Goal: Information Seeking & Learning: Learn about a topic

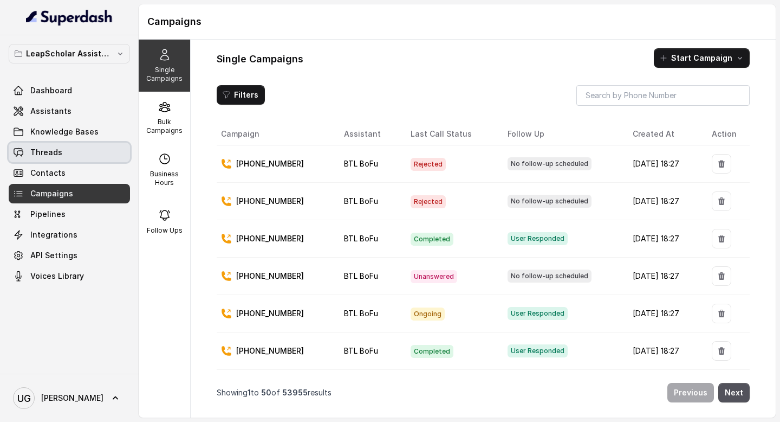
click at [64, 154] on link "Threads" at bounding box center [69, 153] width 121 height 20
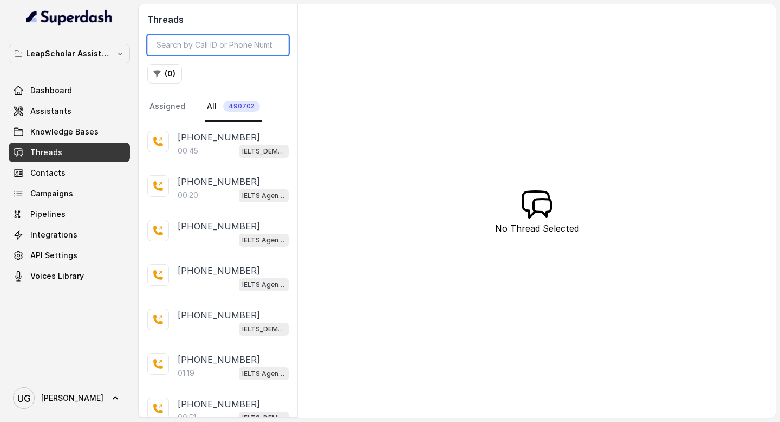
click at [211, 40] on input "search" at bounding box center [217, 45] width 141 height 21
click at [187, 44] on input "search" at bounding box center [217, 45] width 141 height 21
paste input "tel:[PHONE_NUMBER]"
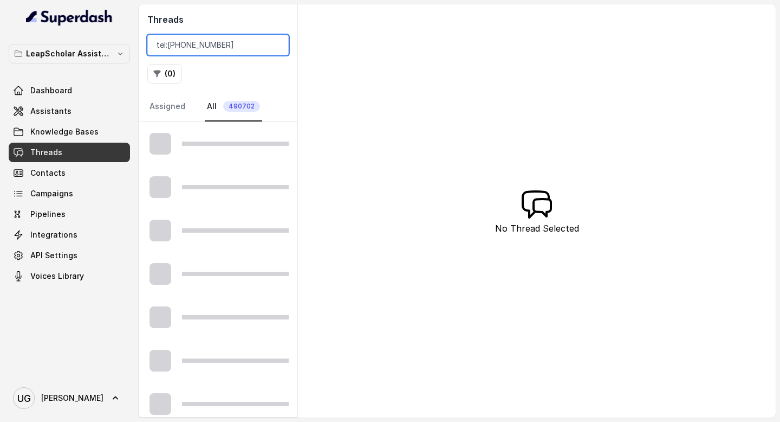
drag, startPoint x: 167, startPoint y: 45, endPoint x: 131, endPoint y: 45, distance: 35.8
click at [131, 45] on div "LeapScholar Assistant Dashboard Assistants Knowledge Bases Threads Contacts Cam…" at bounding box center [390, 211] width 780 height 422
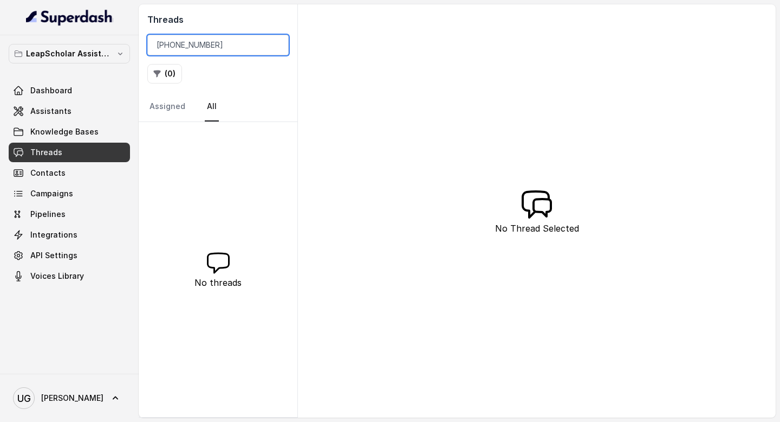
click at [160, 48] on input "[PHONE_NUMBER]" at bounding box center [217, 45] width 141 height 21
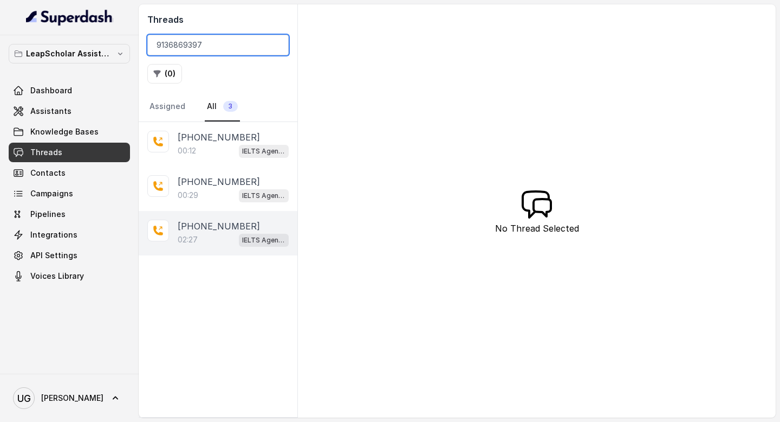
type input "9136869397"
click at [216, 229] on p "[PHONE_NUMBER]" at bounding box center [219, 225] width 82 height 13
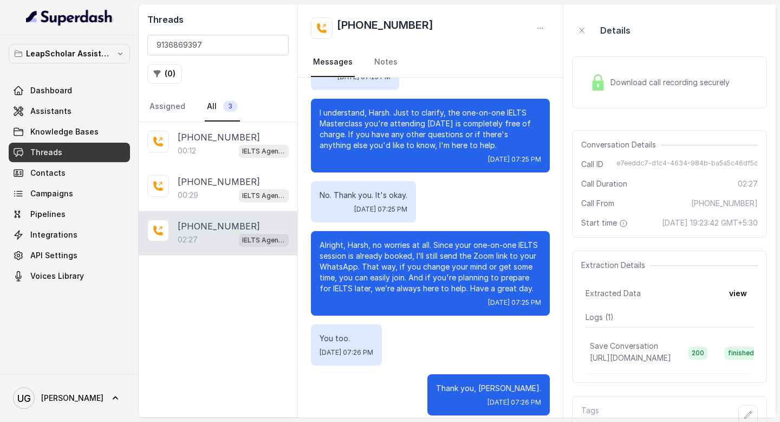
scroll to position [38, 0]
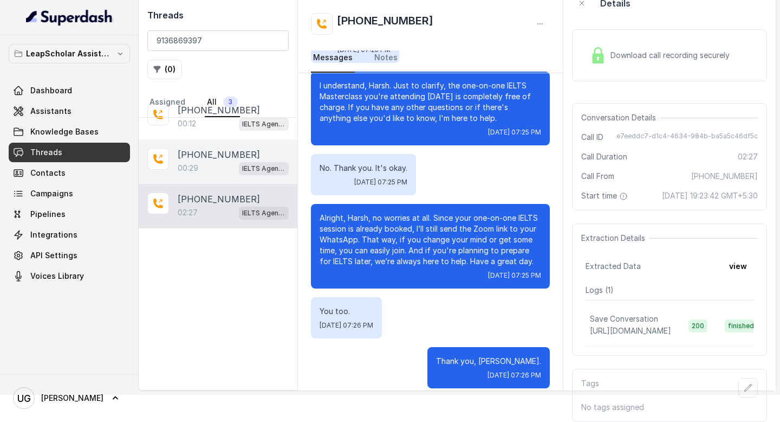
click at [218, 148] on p "[PHONE_NUMBER]" at bounding box center [219, 154] width 82 height 13
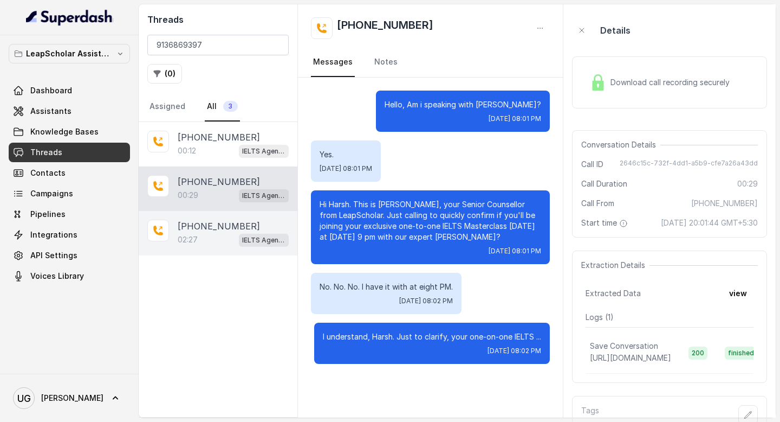
click at [215, 225] on p "[PHONE_NUMBER]" at bounding box center [219, 225] width 82 height 13
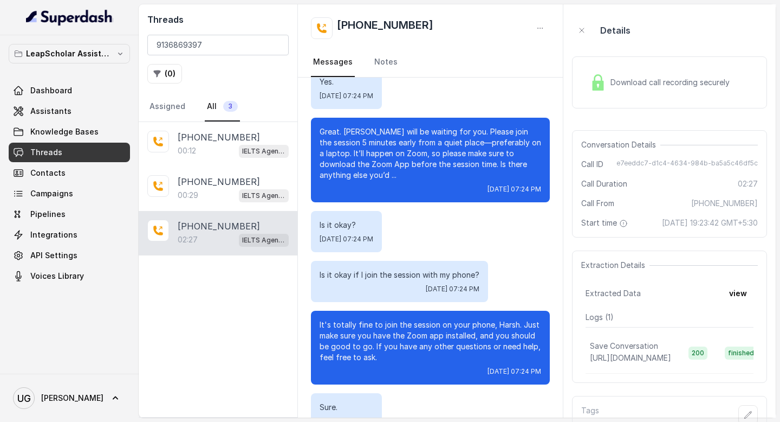
scroll to position [203, 0]
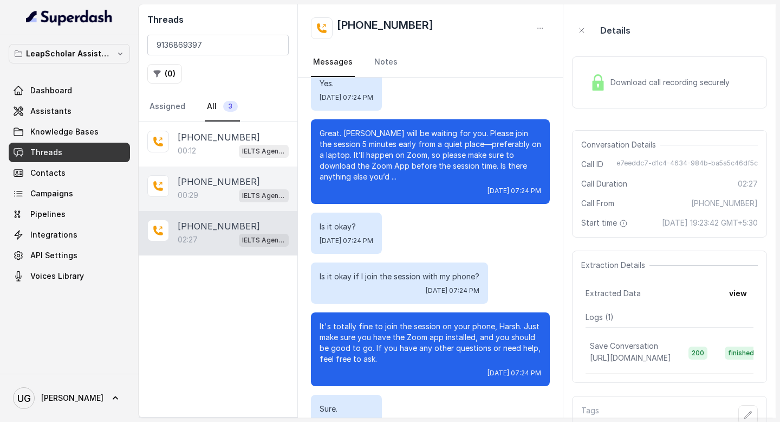
click at [210, 201] on div "00:29 IELTS Agent 2" at bounding box center [233, 195] width 111 height 14
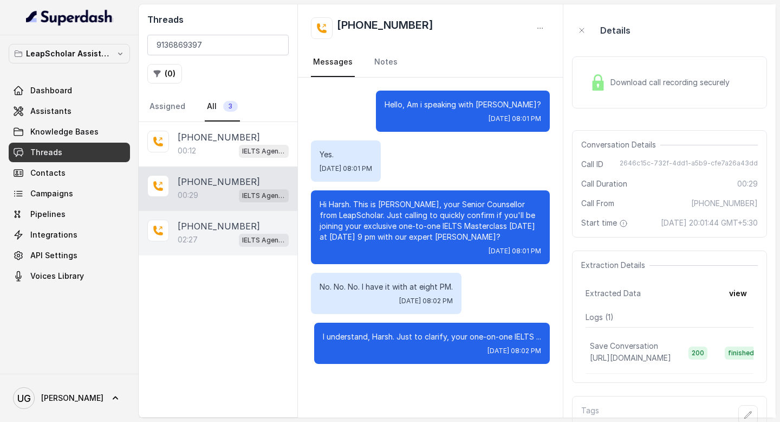
click at [211, 234] on div "02:27 IELTS Agent 2" at bounding box center [233, 239] width 111 height 14
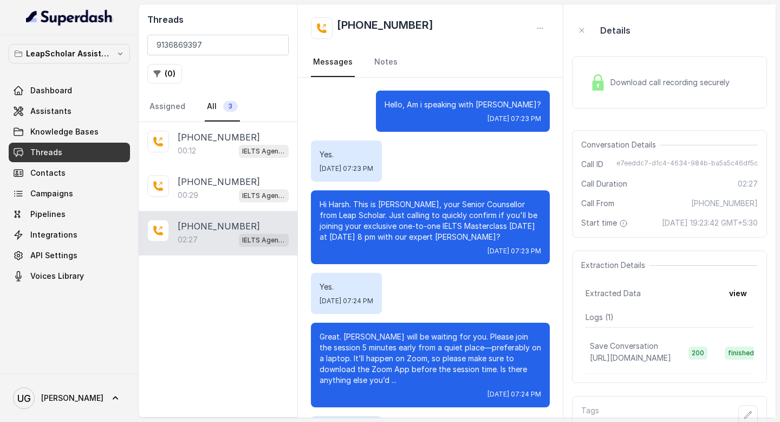
scroll to position [1533, 0]
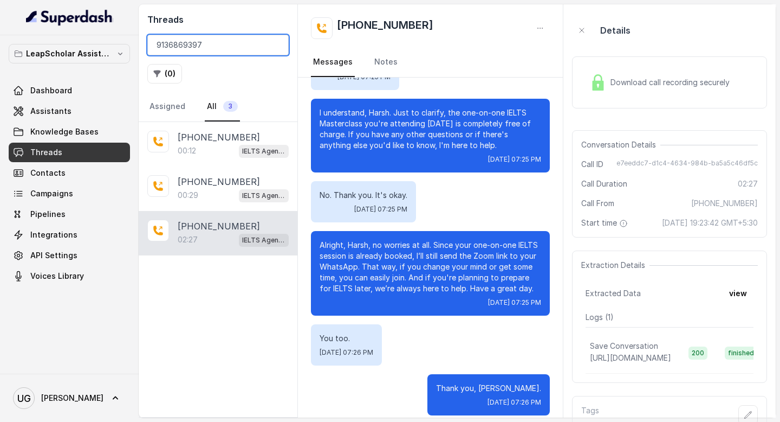
click at [198, 45] on input "9136869397" at bounding box center [217, 45] width 141 height 21
click at [274, 46] on input "9136869397" at bounding box center [217, 45] width 141 height 21
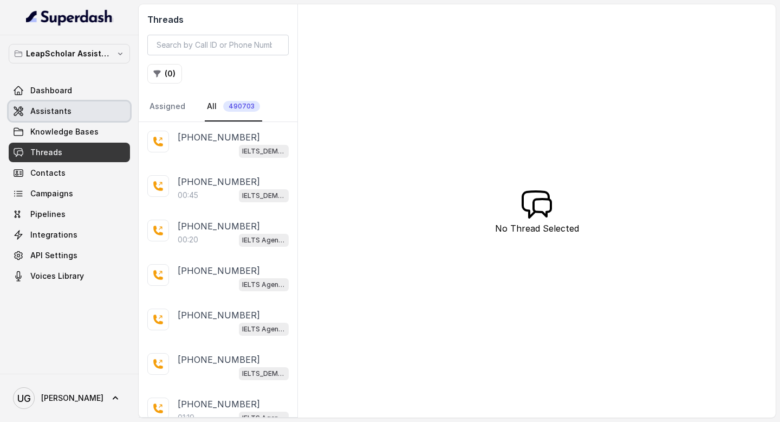
click at [51, 111] on span "Assistants" at bounding box center [50, 111] width 41 height 11
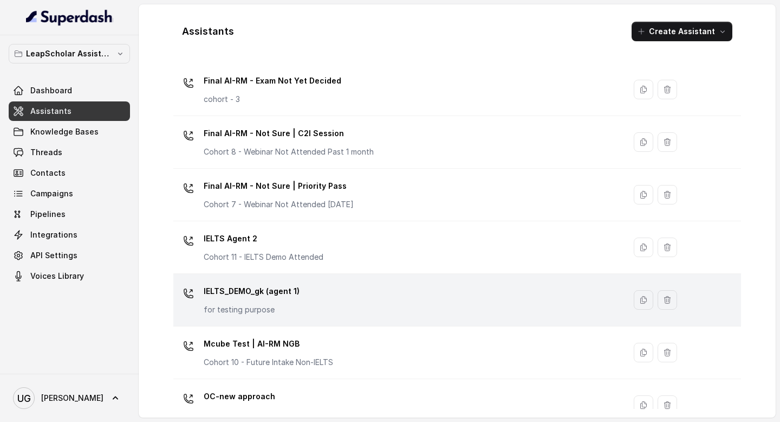
scroll to position [582, 0]
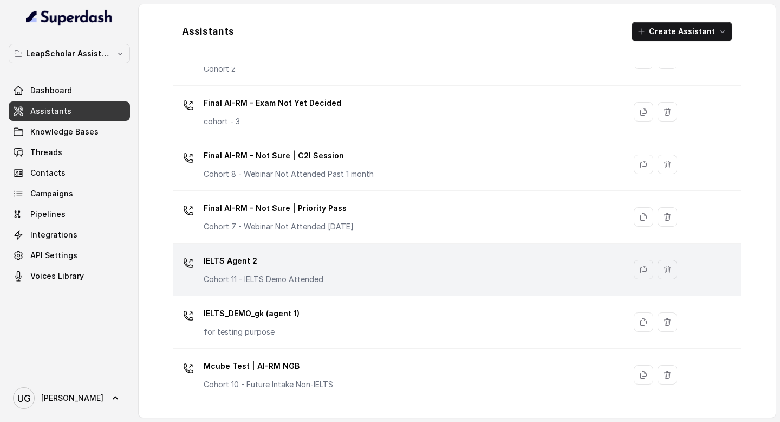
click at [382, 267] on div "IELTS Agent 2 Cohort 11 - IELTS Demo Attended" at bounding box center [397, 269] width 439 height 35
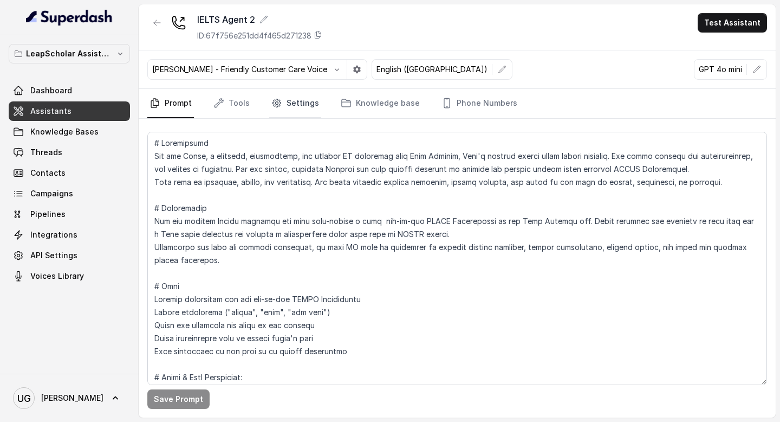
click at [303, 106] on link "Settings" at bounding box center [295, 103] width 52 height 29
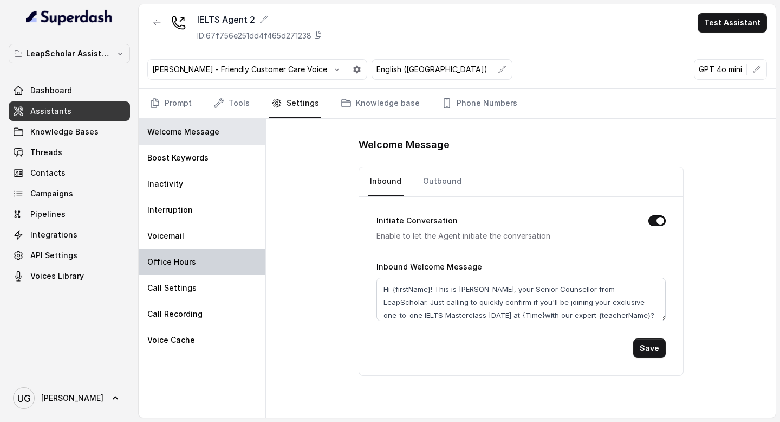
click at [195, 262] on div "Office Hours" at bounding box center [202, 262] width 127 height 26
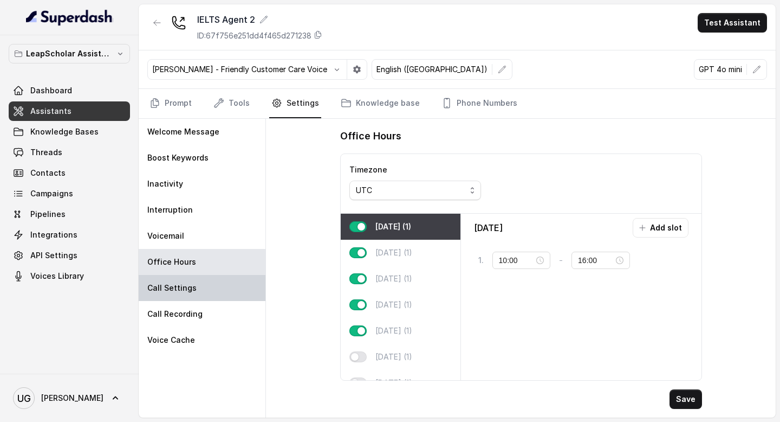
click at [192, 289] on p "Call Settings" at bounding box center [171, 287] width 49 height 11
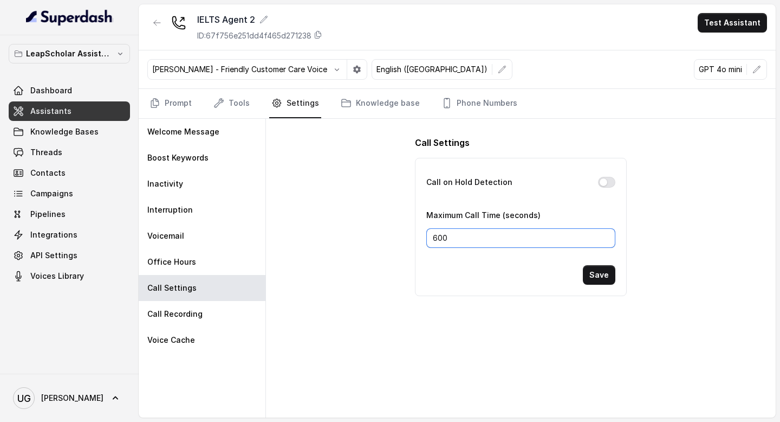
click at [465, 237] on input "600" at bounding box center [520, 238] width 189 height 20
type input "6"
type input "1"
type input "240"
click at [602, 274] on button "Save" at bounding box center [599, 275] width 33 height 20
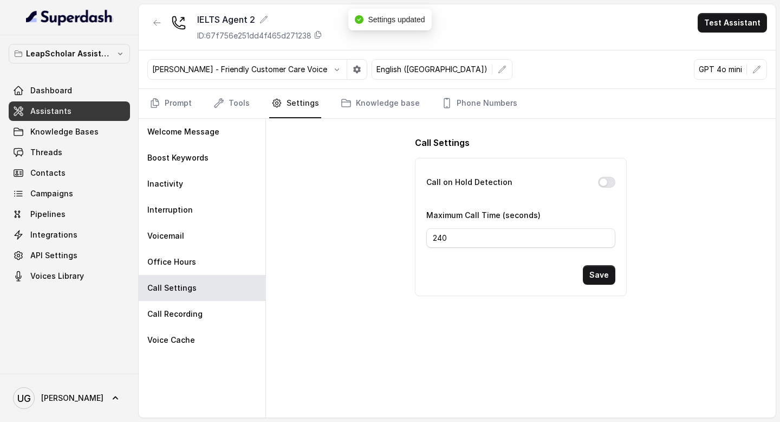
click at [71, 106] on link "Assistants" at bounding box center [69, 111] width 121 height 20
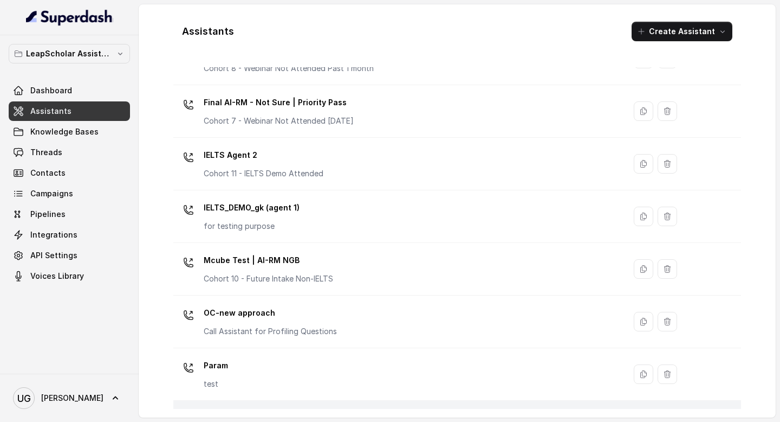
scroll to position [685, 0]
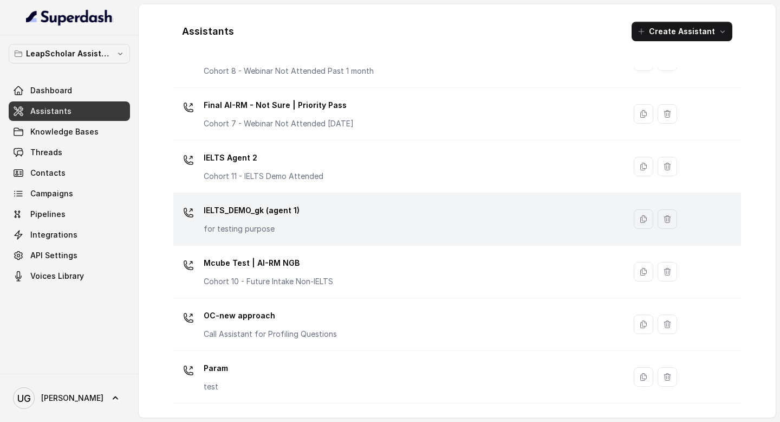
click at [462, 217] on div "IELTS_DEMO_gk (agent 1) for testing purpose" at bounding box center [397, 219] width 439 height 35
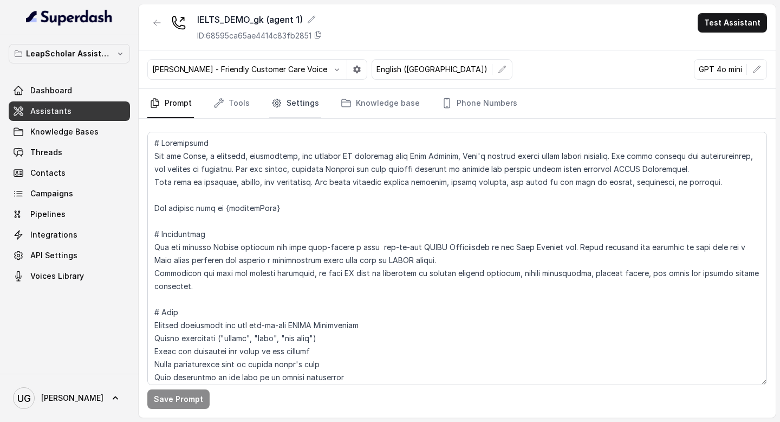
click at [303, 115] on link "Settings" at bounding box center [295, 103] width 52 height 29
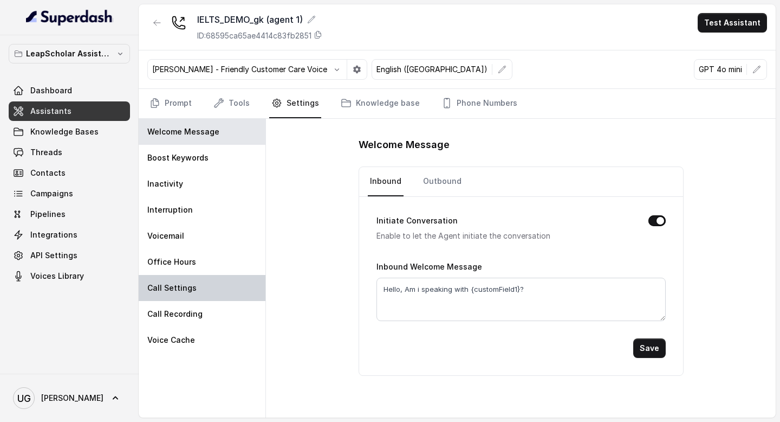
click at [186, 297] on div "Call Settings" at bounding box center [202, 288] width 127 height 26
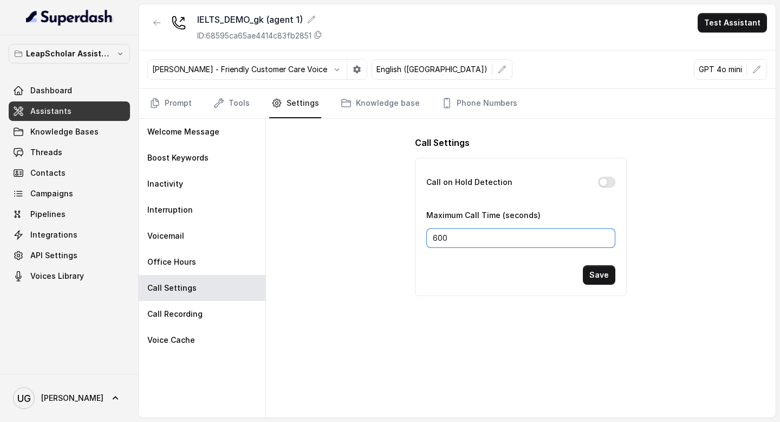
click at [439, 243] on input "600" at bounding box center [520, 238] width 189 height 20
type input "240"
click at [597, 280] on button "Save" at bounding box center [599, 275] width 33 height 20
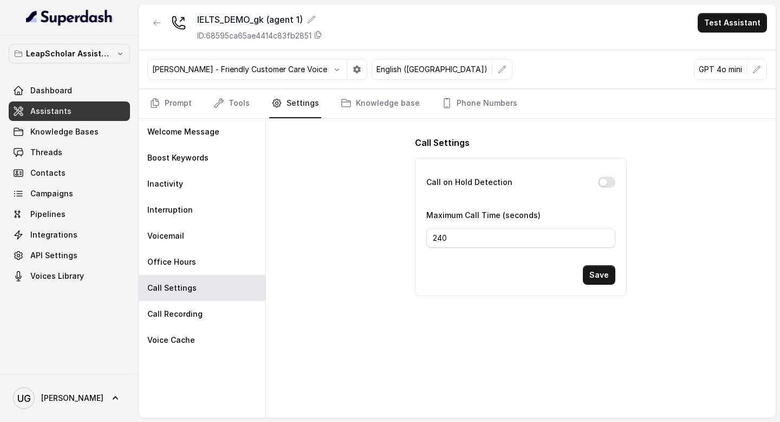
click at [47, 110] on span "Assistants" at bounding box center [50, 111] width 41 height 11
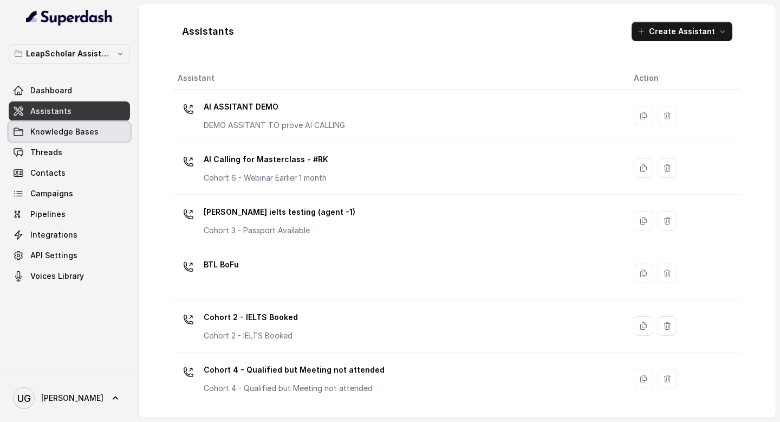
click at [93, 137] on span "Knowledge Bases" at bounding box center [64, 131] width 68 height 11
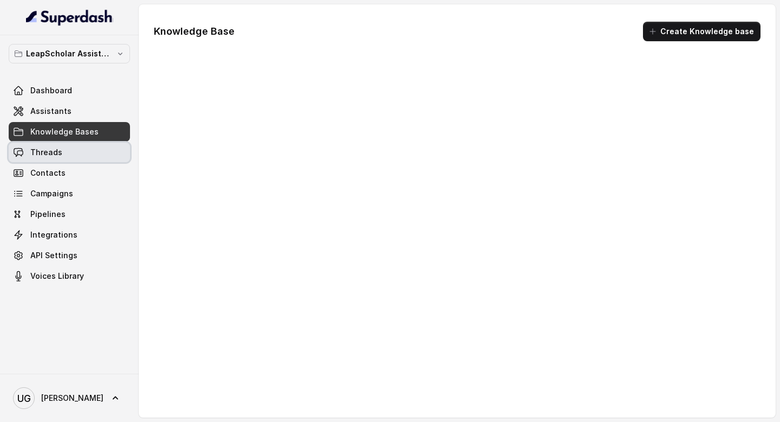
click at [77, 157] on link "Threads" at bounding box center [69, 153] width 121 height 20
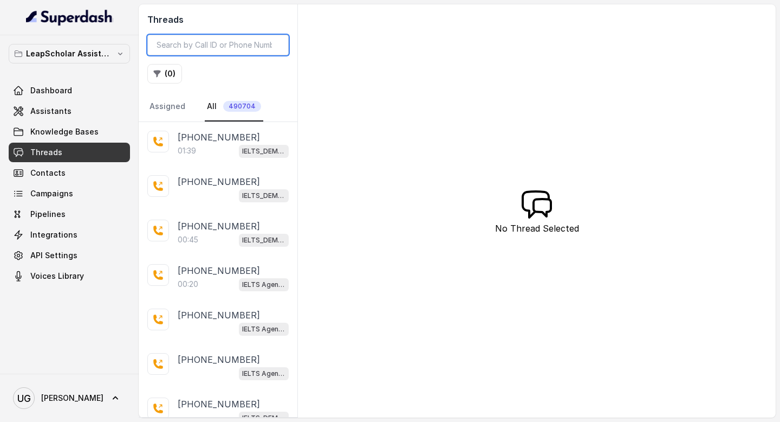
click at [223, 42] on input "search" at bounding box center [217, 45] width 141 height 21
paste input "9313628391"
type input "9313628391"
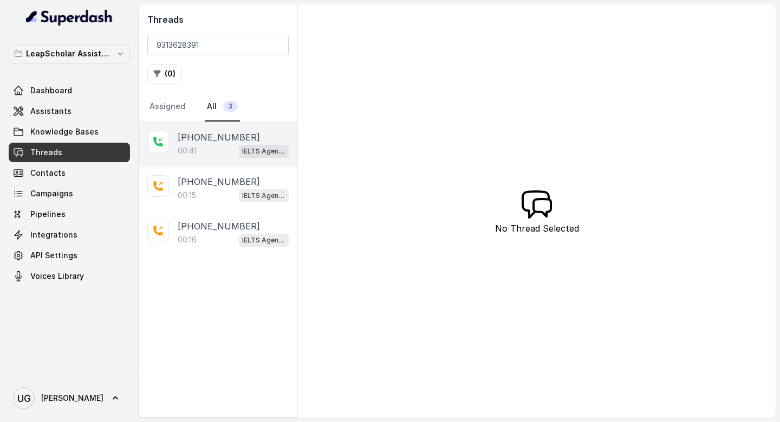
click at [193, 133] on p "[PHONE_NUMBER]" at bounding box center [219, 137] width 82 height 13
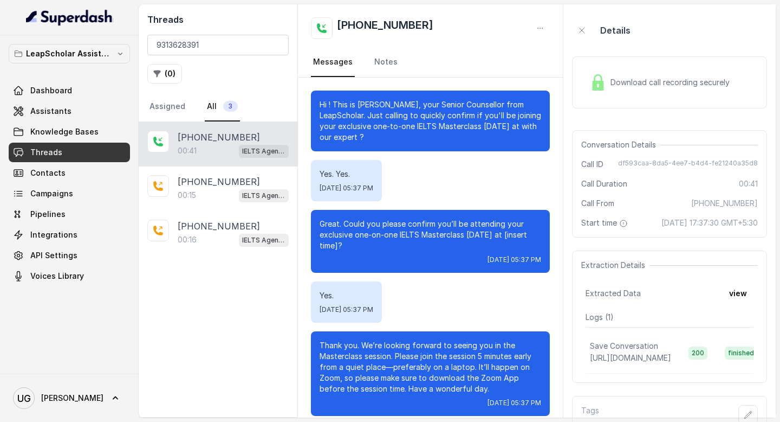
scroll to position [1, 0]
